Goal: Information Seeking & Learning: Learn about a topic

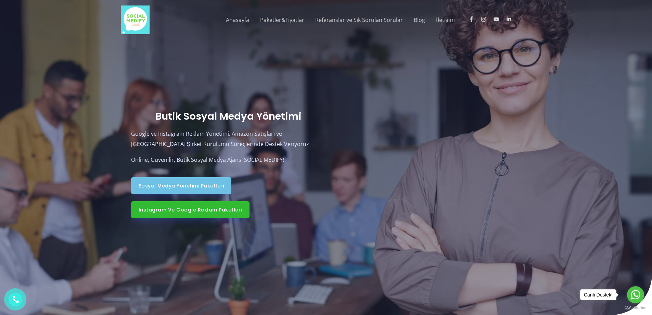
click at [213, 184] on span "Sosyal Medya Yönetimi Paketleri" at bounding box center [182, 185] width 86 height 5
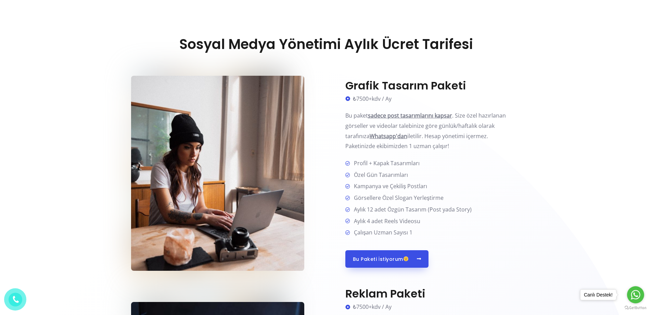
scroll to position [274, 0]
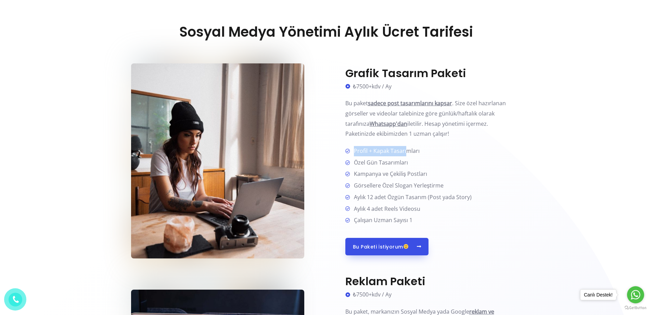
drag, startPoint x: 354, startPoint y: 151, endPoint x: 418, endPoint y: 155, distance: 64.1
click at [408, 154] on span "Profil + Kapak Tasarımları" at bounding box center [385, 151] width 68 height 10
click at [419, 155] on li "Profil + Kapak Tasarımları" at bounding box center [433, 151] width 176 height 11
drag, startPoint x: 350, startPoint y: 162, endPoint x: 401, endPoint y: 163, distance: 51.4
click at [401, 163] on li "Özel Gün Tasarımları" at bounding box center [433, 163] width 176 height 11
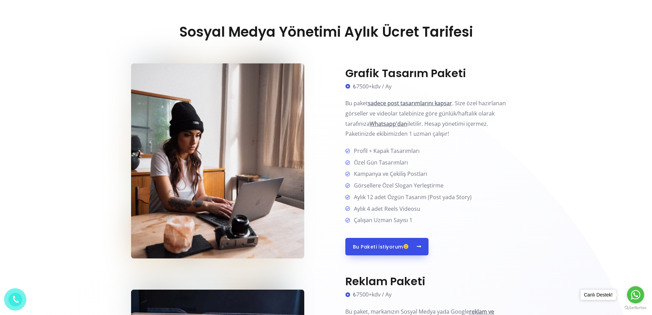
click at [405, 163] on span "Özel Gün Tasarımları" at bounding box center [379, 163] width 57 height 10
drag, startPoint x: 353, startPoint y: 174, endPoint x: 415, endPoint y: 176, distance: 62.4
click at [412, 176] on span "Kampanya ve Çekiliş Postları" at bounding box center [389, 174] width 76 height 10
click at [415, 177] on span "Kampanya ve Çekiliş Postları" at bounding box center [389, 174] width 76 height 10
drag, startPoint x: 364, startPoint y: 185, endPoint x: 406, endPoint y: 184, distance: 42.1
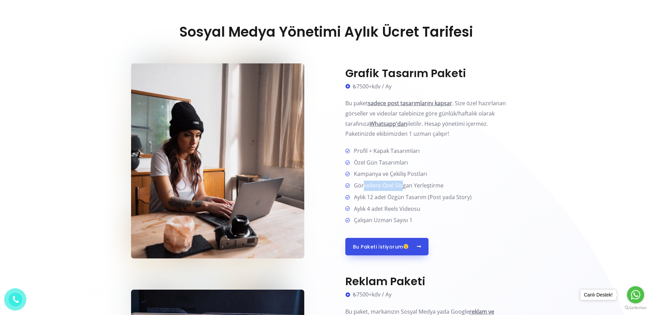
click at [404, 184] on span "Görsellere Özel Slogan Yerleştirme" at bounding box center [397, 185] width 92 height 10
drag, startPoint x: 353, startPoint y: 197, endPoint x: 440, endPoint y: 199, distance: 87.0
click at [439, 199] on span "Aylık 12 adet Özgün Tasarım (Post yada Story)" at bounding box center [411, 197] width 121 height 10
click at [442, 199] on span "Aylık 12 adet Özgün Tasarım (Post yada Story)" at bounding box center [411, 197] width 121 height 10
drag, startPoint x: 354, startPoint y: 206, endPoint x: 410, endPoint y: 209, distance: 56.2
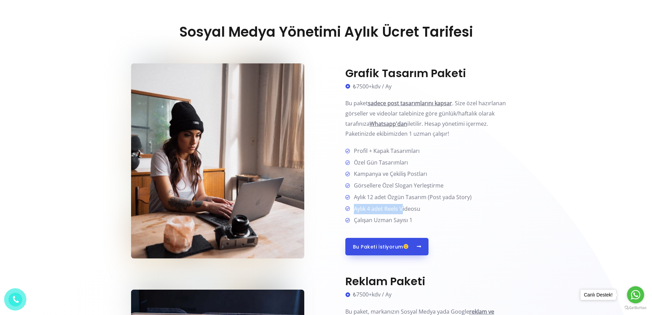
click at [404, 209] on span "Aylık 4 adet Reels Videosu" at bounding box center [385, 209] width 69 height 10
click at [411, 209] on span "Aylık 4 adet Reels Videosu" at bounding box center [385, 209] width 69 height 10
drag, startPoint x: 354, startPoint y: 221, endPoint x: 408, endPoint y: 219, distance: 54.5
click at [406, 219] on span "Çalışan Uzman Sayısı 1" at bounding box center [381, 220] width 61 height 10
click at [419, 219] on li "Çalışan Uzman Sayısı 1" at bounding box center [433, 220] width 176 height 10
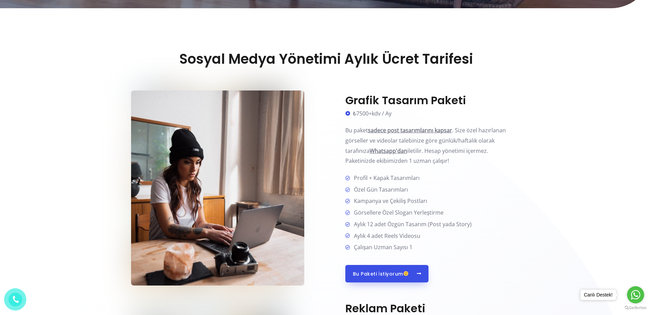
scroll to position [308, 0]
